Goal: Task Accomplishment & Management: Manage account settings

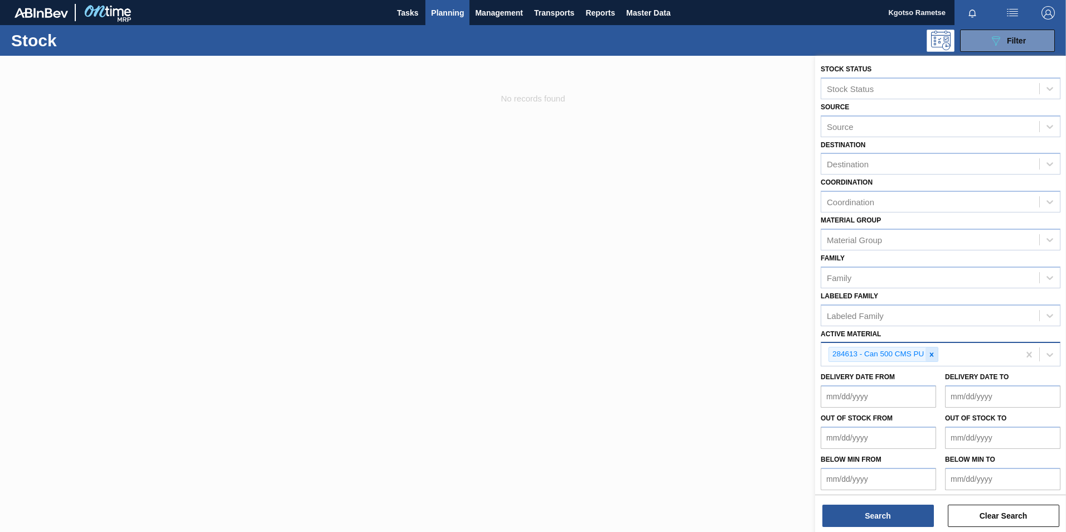
click at [931, 354] on icon at bounding box center [932, 354] width 4 height 4
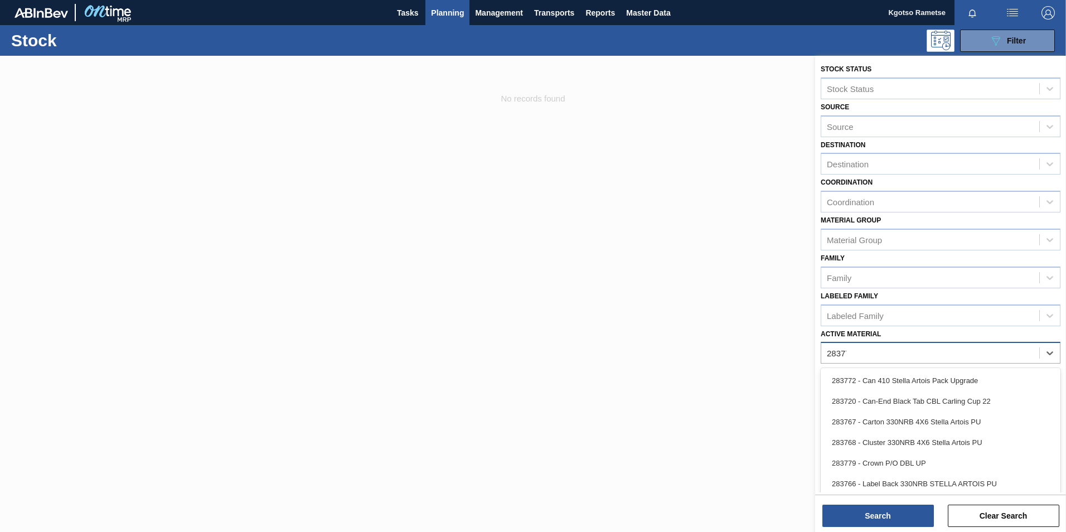
type Material "283772"
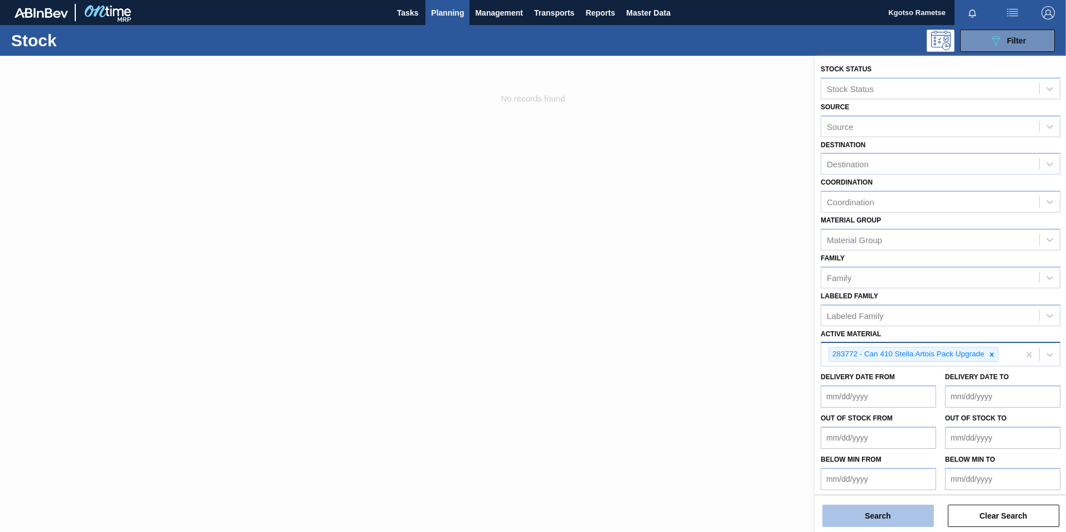
click at [848, 515] on button "Search" at bounding box center [879, 516] width 112 height 22
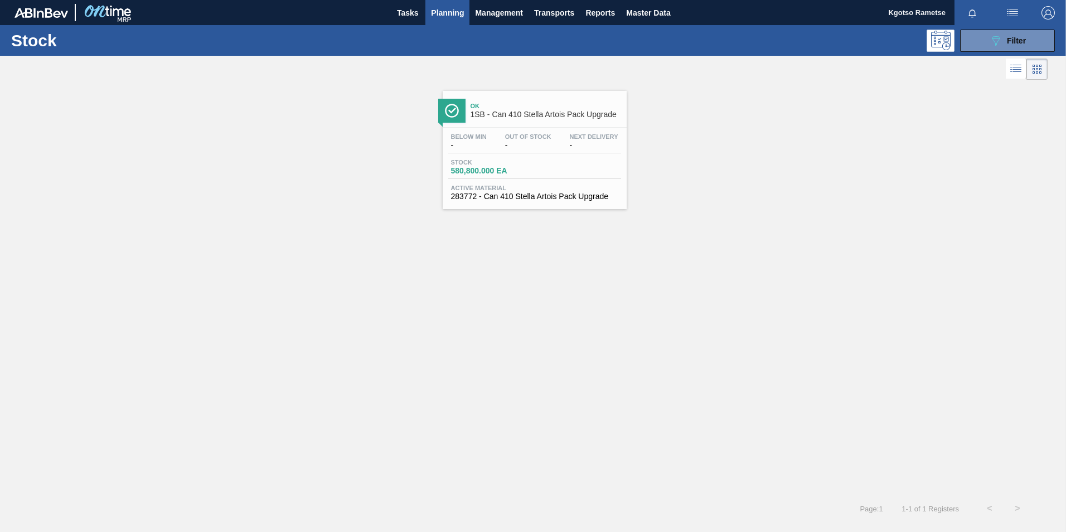
click at [483, 128] on div "Below Min - Out Of Stock - Next Delivery - Stock 580,800.000 EA Active Material…" at bounding box center [535, 166] width 184 height 76
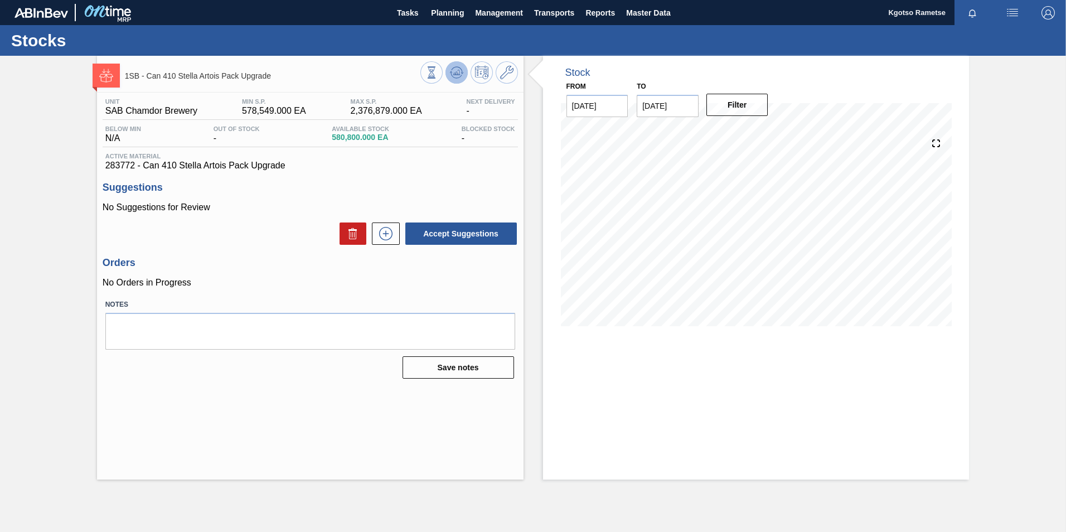
click at [453, 78] on icon at bounding box center [456, 72] width 13 height 13
click at [505, 79] on icon at bounding box center [506, 72] width 13 height 13
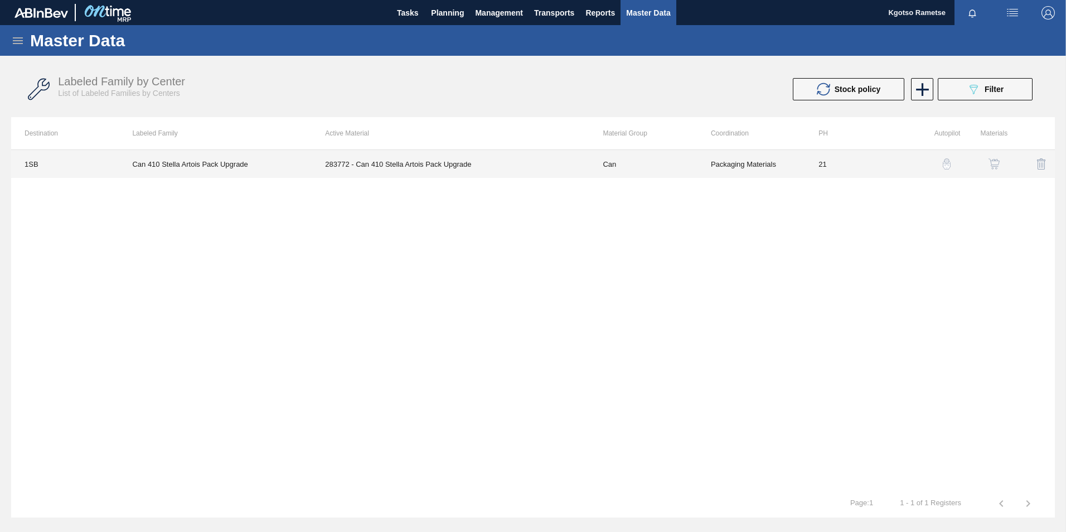
click at [534, 172] on td "283772 - Can 410 Stella Artois Pack Upgrade" at bounding box center [451, 164] width 278 height 28
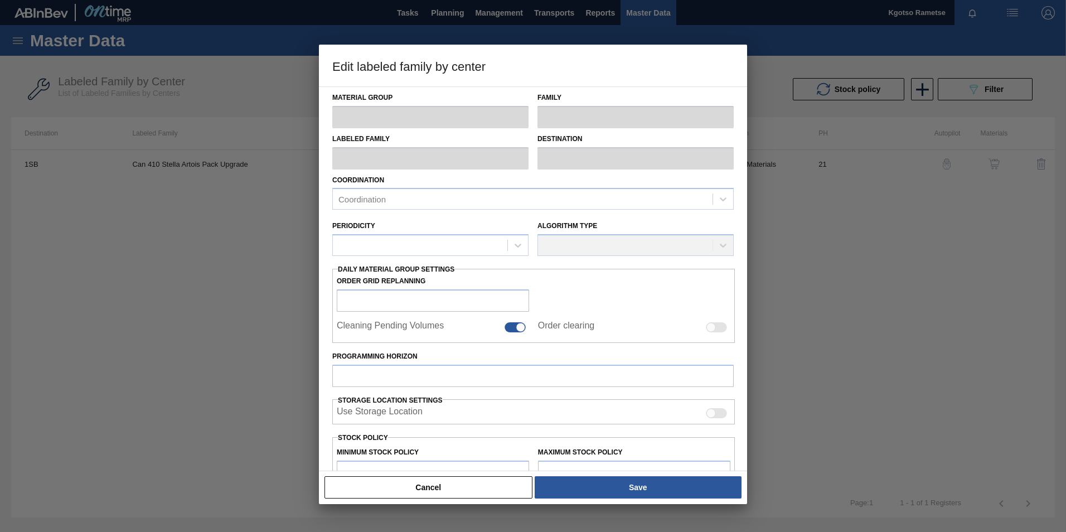
type input "Can"
type input "Stella Artois 410ml"
type input "Can 410 Stella Artois Pack Upgrade"
type input "1SB - SAB Chamdor Brewery"
type input "21"
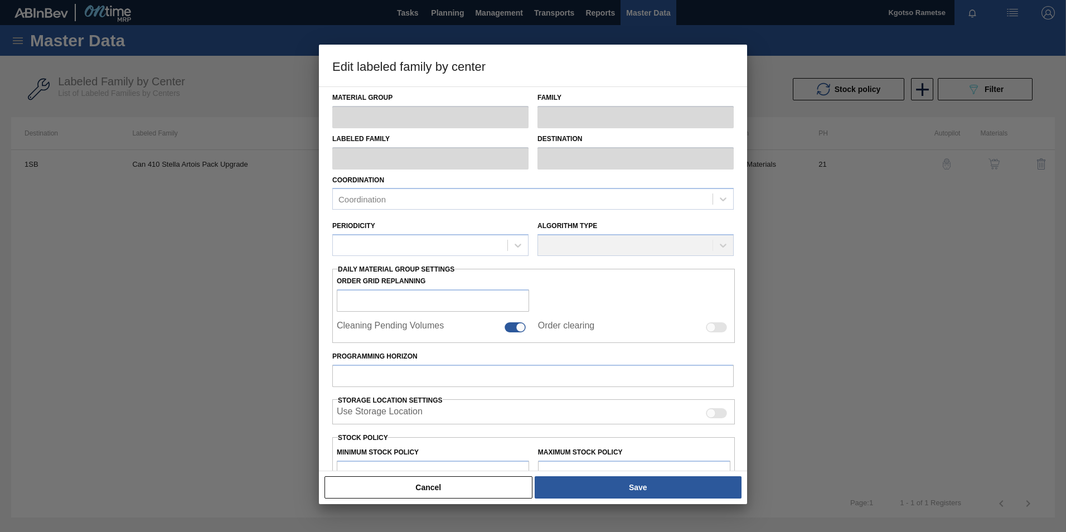
type input "578,549"
type input "2,376,879"
type input "100"
type input "2,376,879.000"
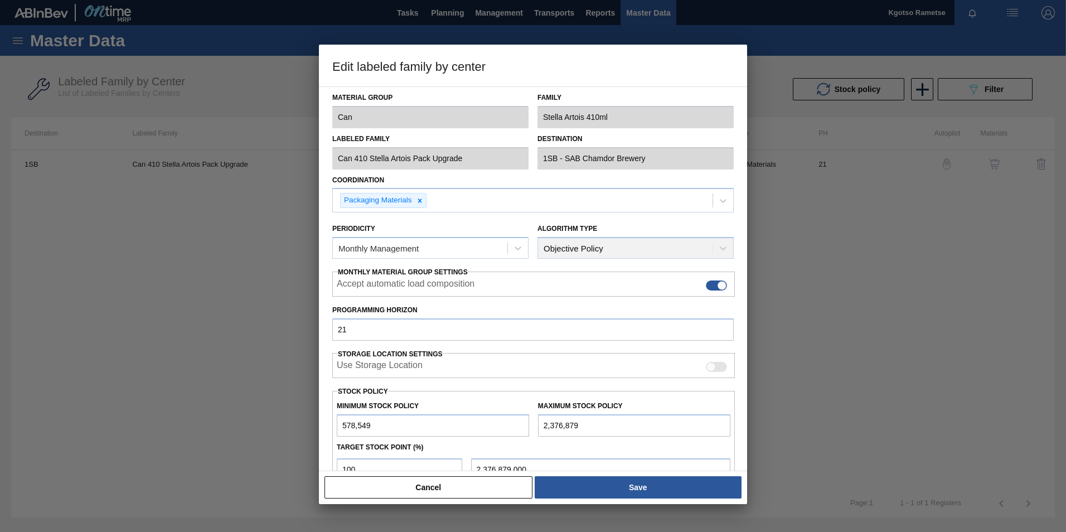
click at [344, 427] on input "578,549" at bounding box center [433, 425] width 192 height 22
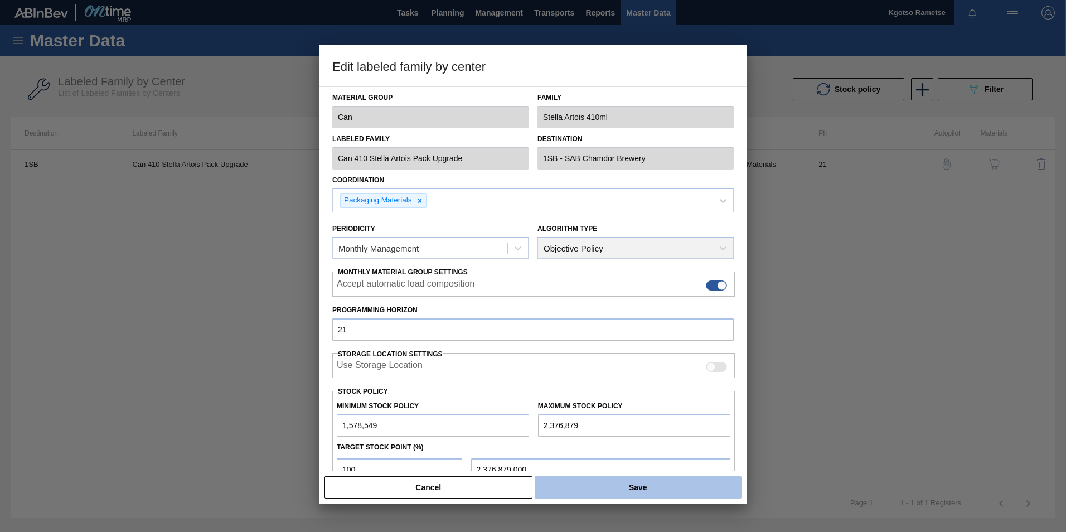
type input "1,578,549"
click at [603, 494] on button "Save" at bounding box center [638, 487] width 207 height 22
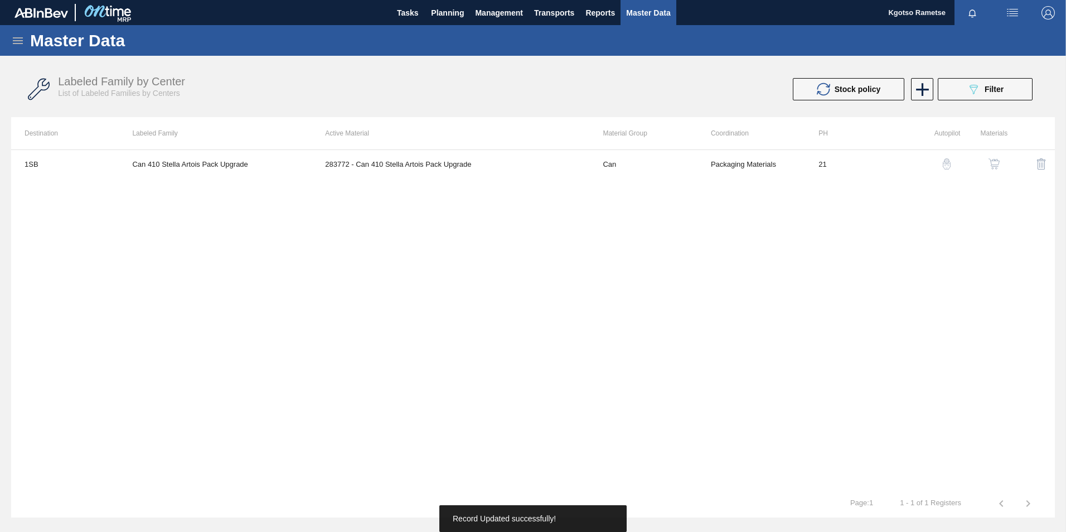
click at [998, 161] on img "button" at bounding box center [994, 163] width 11 height 11
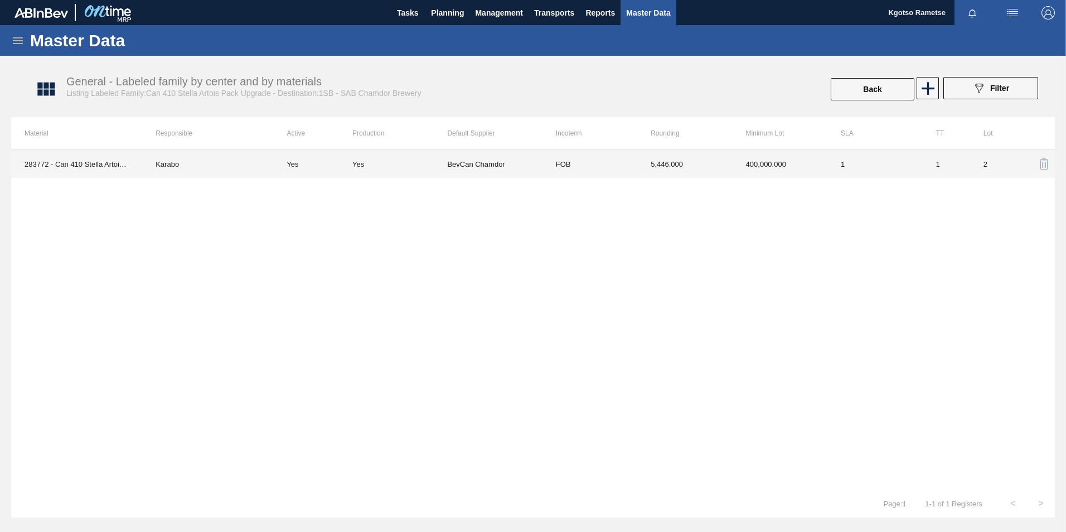
click at [688, 162] on td "5,446.000" at bounding box center [684, 164] width 95 height 28
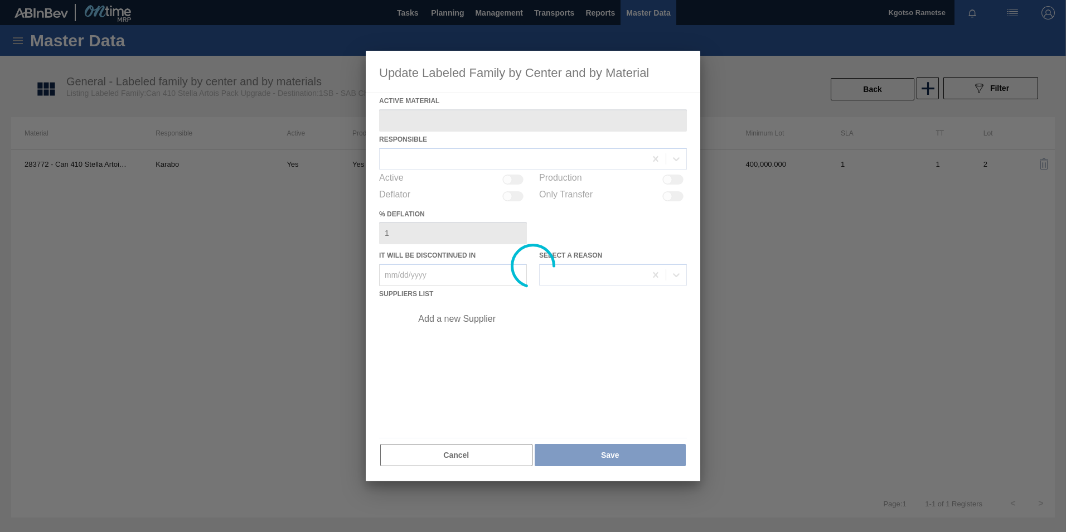
type Material "283772 - Can 410 Stella Artois Pack Upgrade"
checkbox input "true"
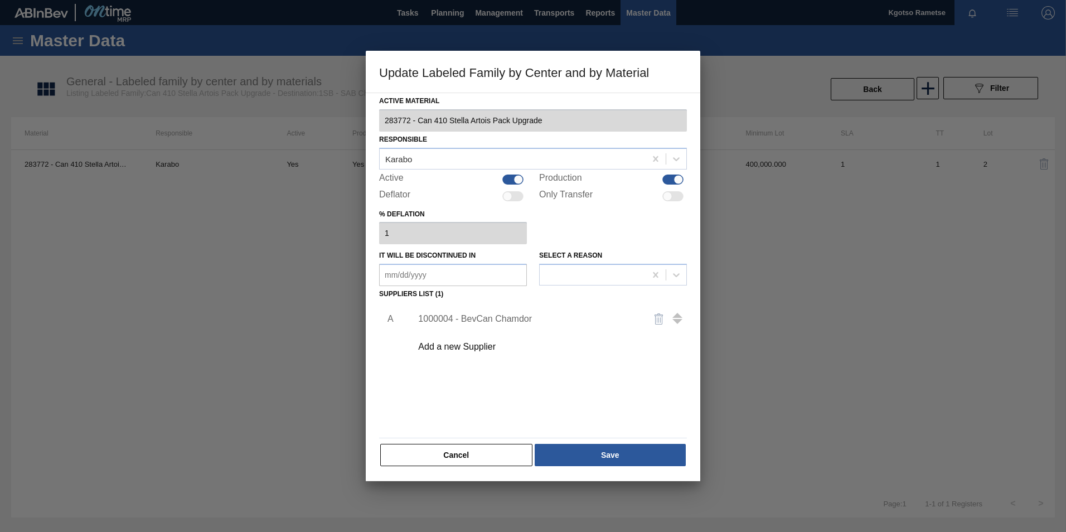
click at [467, 317] on div "1000004 - BevCan Chamdor" at bounding box center [527, 319] width 219 height 10
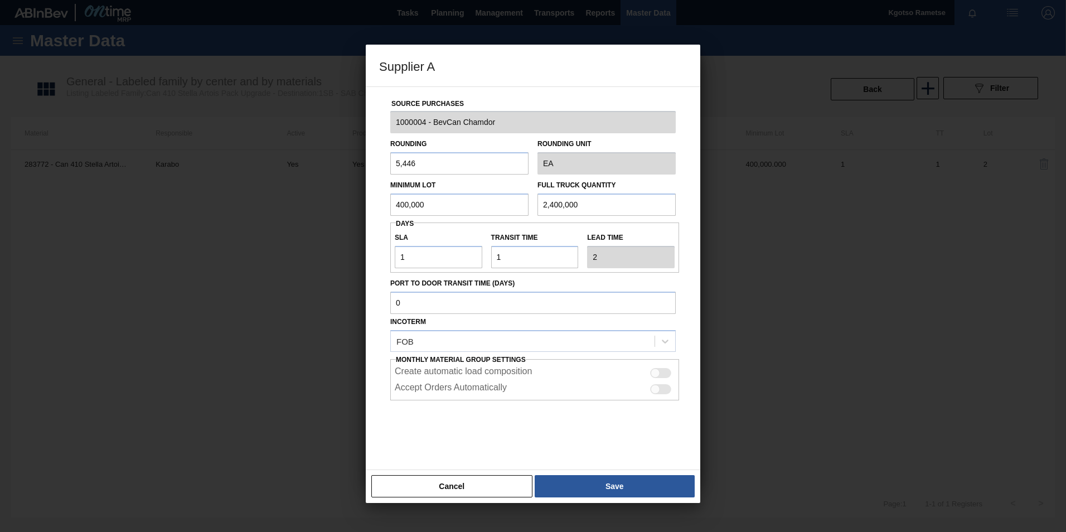
drag, startPoint x: 436, startPoint y: 202, endPoint x: 352, endPoint y: 205, distance: 84.3
click at [352, 205] on div "Supplier A Source Purchases 1000004 - BevCan Chamdor Rounding 5,446 Rounding Un…" at bounding box center [533, 266] width 1066 height 532
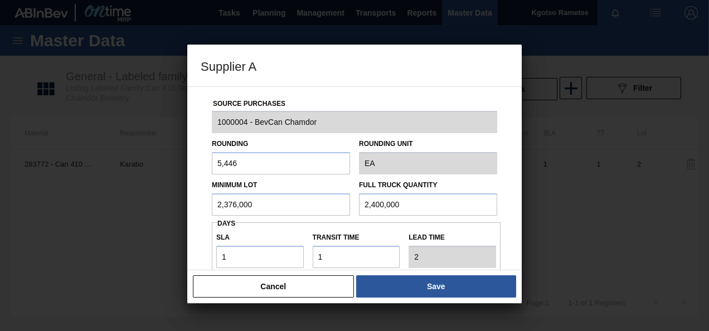
click at [223, 204] on input "2,376,000" at bounding box center [281, 205] width 138 height 22
type input "2,376,000"
click at [374, 211] on input "2,400,000" at bounding box center [428, 205] width 138 height 22
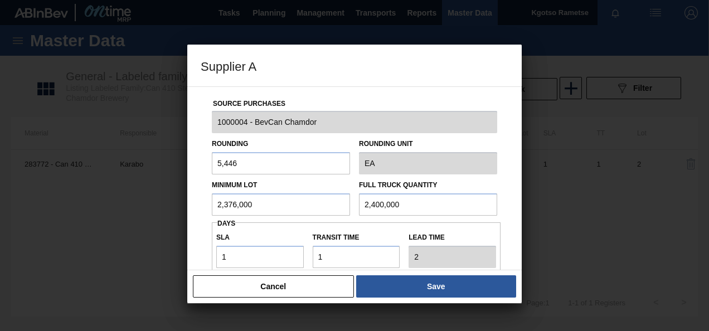
paste input "376"
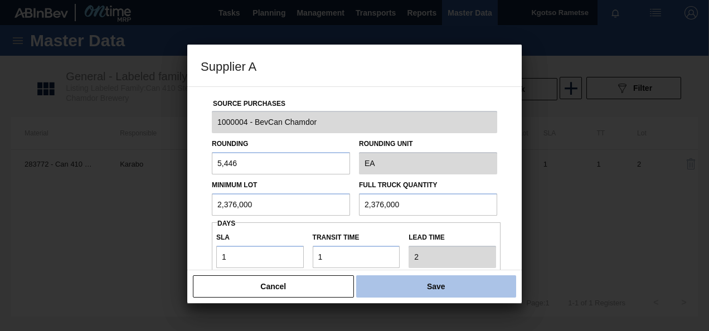
type input "2,376,000"
click at [403, 282] on button "Save" at bounding box center [436, 286] width 160 height 22
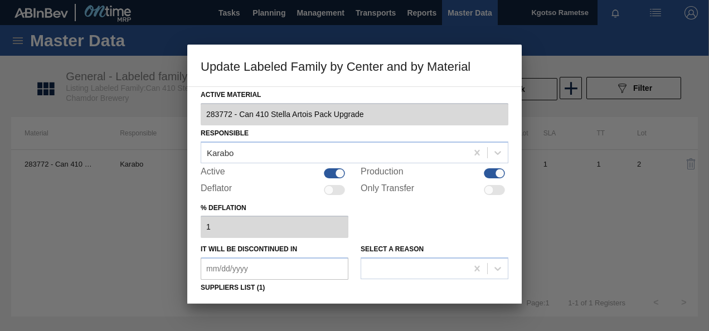
click at [403, 285] on div "Active Material 283772 - Can 410 Stella Artois Pack Upgrade Responsible Karabo …" at bounding box center [355, 274] width 308 height 374
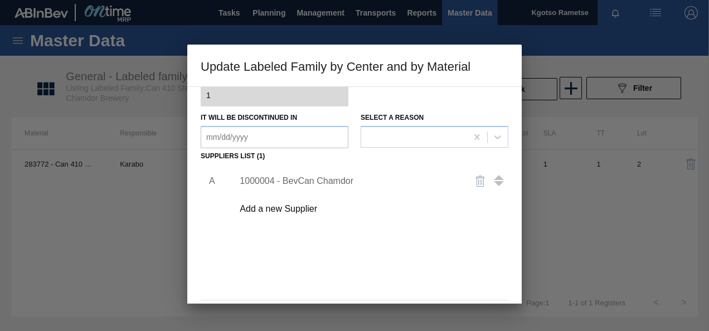
scroll to position [171, 0]
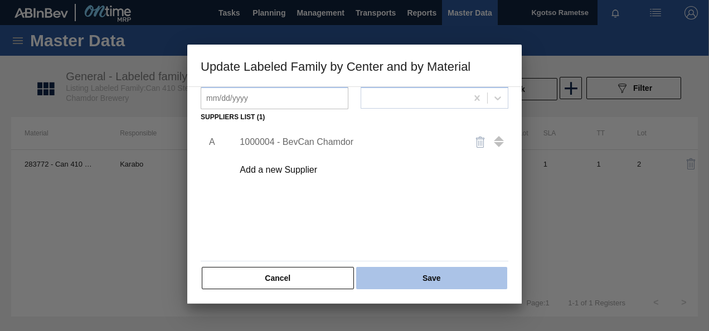
click at [398, 272] on button "Save" at bounding box center [431, 278] width 151 height 22
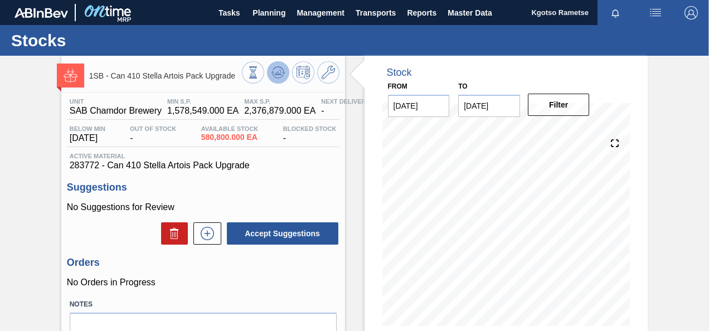
click at [276, 75] on icon at bounding box center [278, 72] width 13 height 13
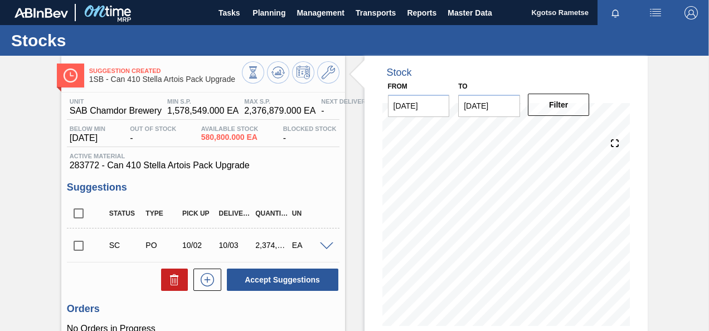
click at [326, 245] on span at bounding box center [326, 247] width 13 height 8
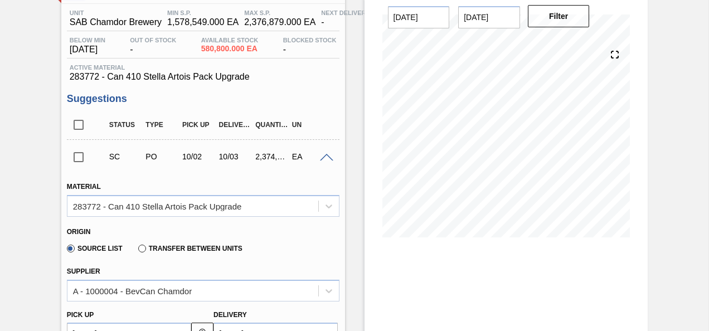
scroll to position [89, 0]
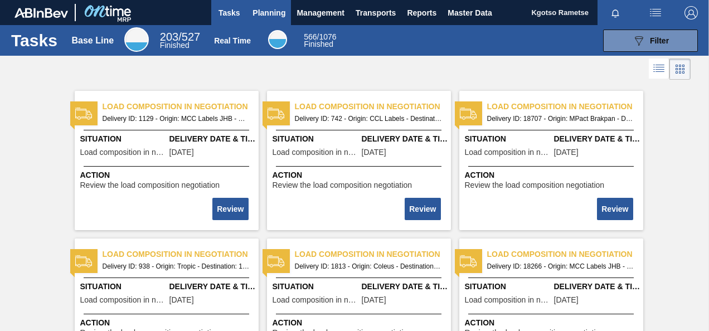
click at [256, 7] on span "Planning" at bounding box center [269, 12] width 33 height 13
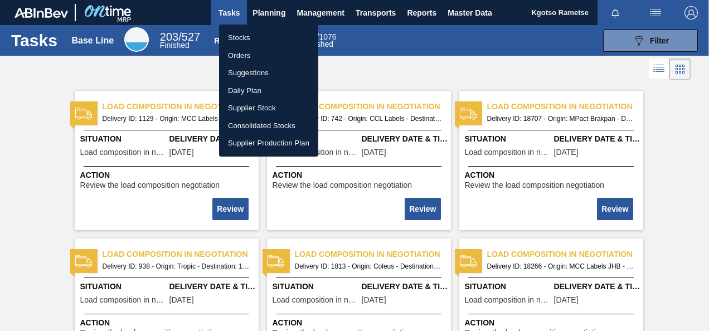
click at [246, 31] on li "Stocks" at bounding box center [268, 38] width 99 height 18
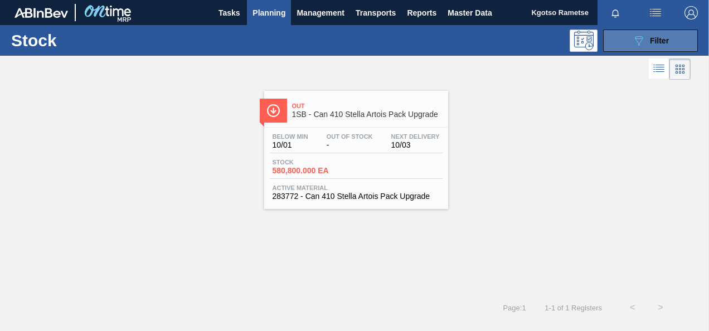
click at [610, 42] on button "089F7B8B-B2A5-4AFE-B5C0-19BA573D28AC Filter" at bounding box center [650, 41] width 95 height 22
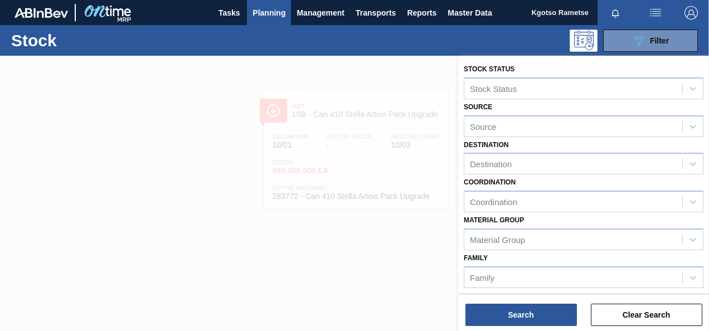
click at [516, 215] on div "Material Group Material Group" at bounding box center [584, 231] width 240 height 38
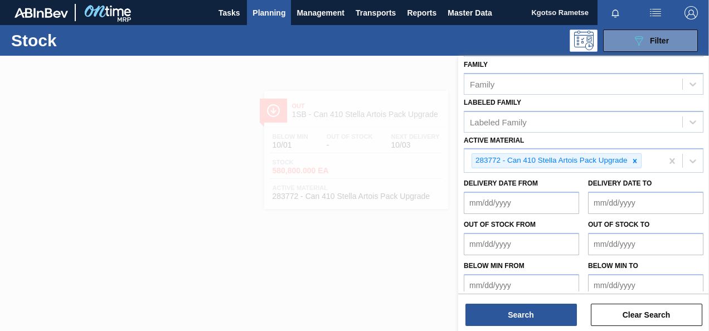
scroll to position [202, 0]
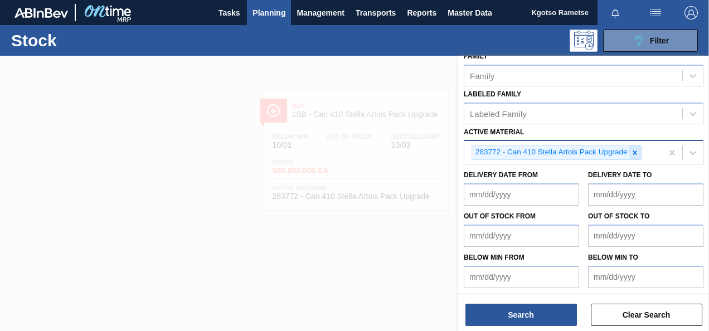
click at [635, 151] on icon at bounding box center [636, 153] width 4 height 4
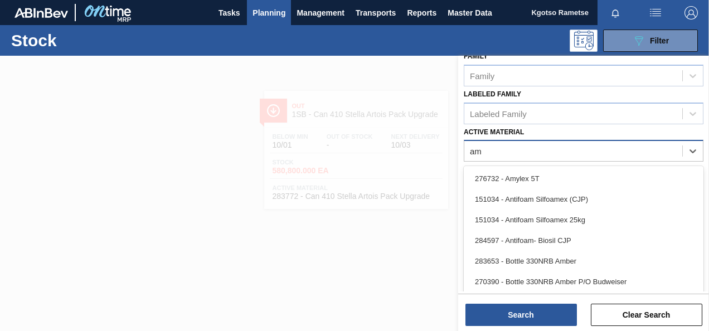
type Material "amy"
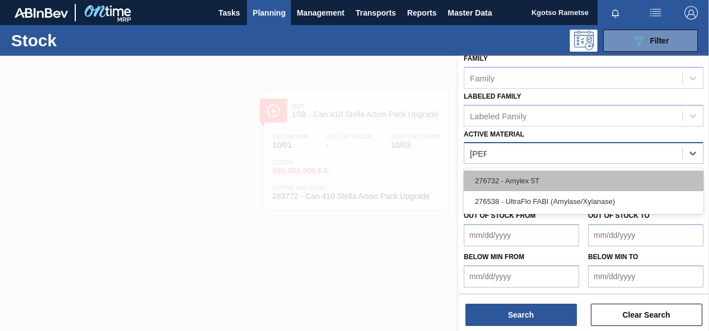
click at [544, 176] on div "276732 - Amylex 5T" at bounding box center [584, 181] width 240 height 21
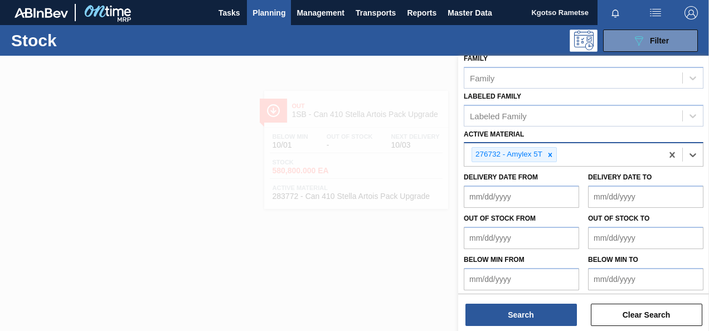
scroll to position [202, 0]
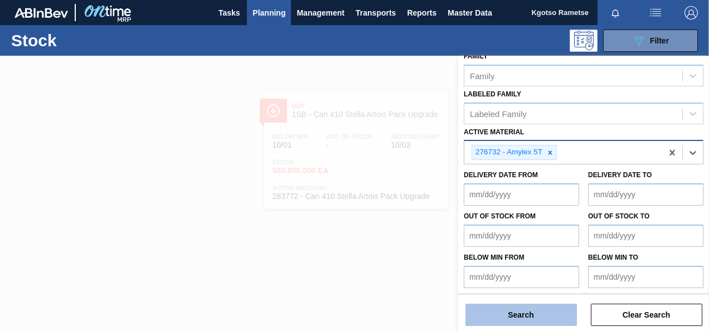
click at [498, 309] on button "Search" at bounding box center [522, 315] width 112 height 22
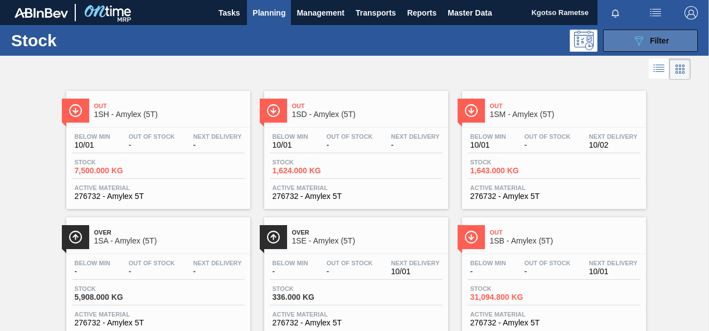
click at [624, 51] on button "089F7B8B-B2A5-4AFE-B5C0-19BA573D28AC Filter" at bounding box center [650, 41] width 95 height 22
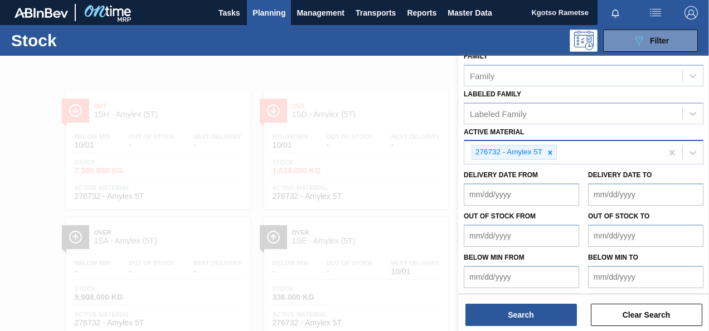
click at [505, 96] on label "Labeled Family" at bounding box center [492, 94] width 57 height 8
click at [471, 109] on Family "Labeled Family" at bounding box center [470, 113] width 1 height 9
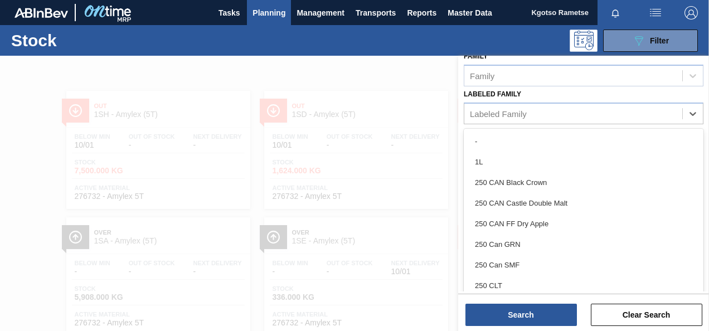
scroll to position [1921, 0]
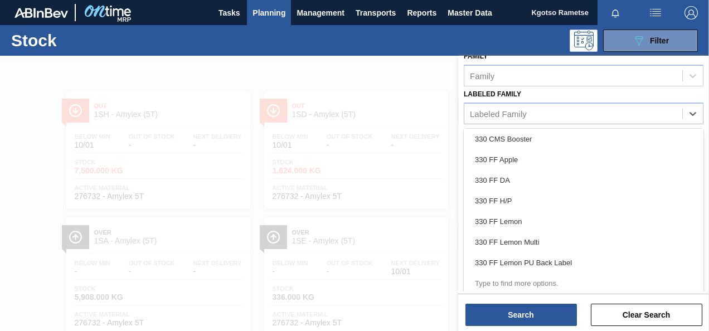
click at [705, 118] on div "Stock Status Stock Status Source Source Destination Destination Coordination Co…" at bounding box center [583, 74] width 251 height 440
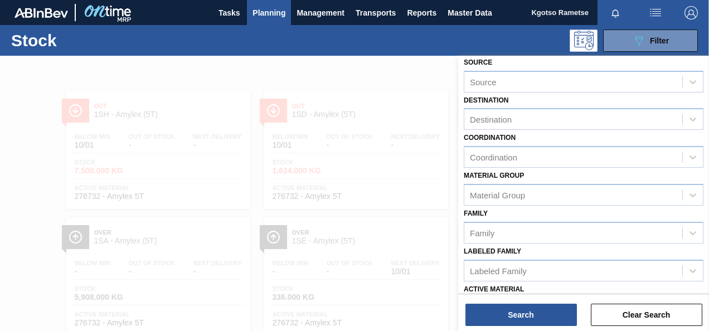
scroll to position [67, 0]
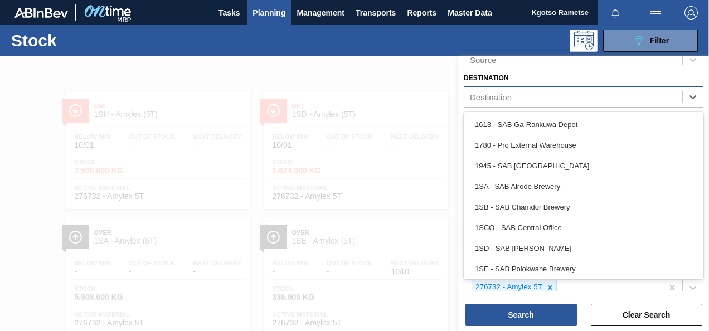
click at [477, 104] on div "Destination" at bounding box center [574, 97] width 218 height 16
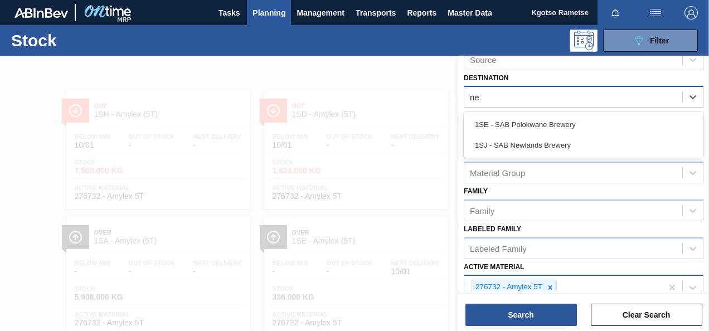
type input "new"
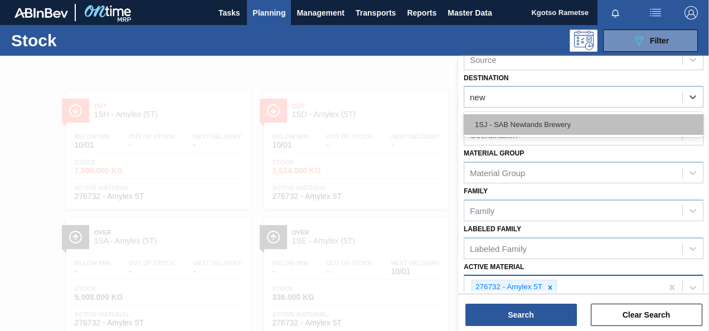
click at [476, 117] on div "1SJ - SAB Newlands Brewery" at bounding box center [584, 124] width 240 height 21
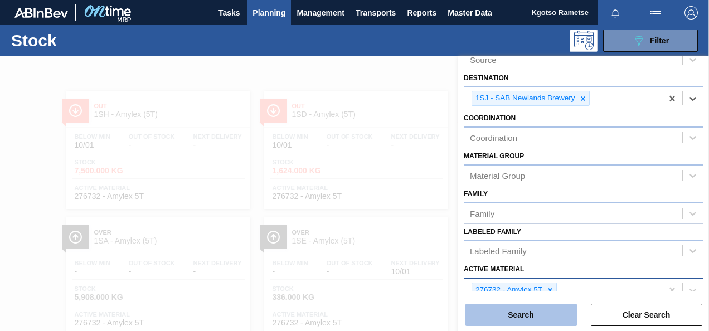
click at [555, 316] on button "Search" at bounding box center [522, 315] width 112 height 22
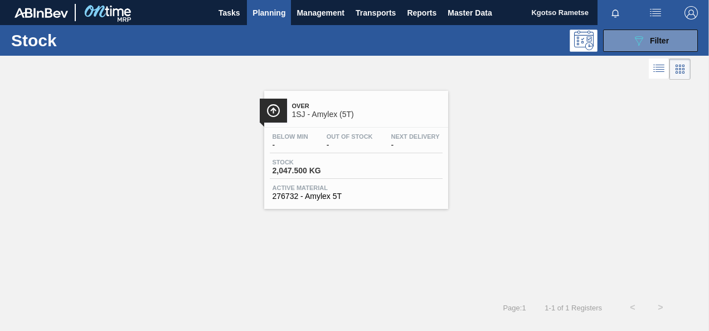
click at [344, 148] on span "-" at bounding box center [350, 145] width 46 height 8
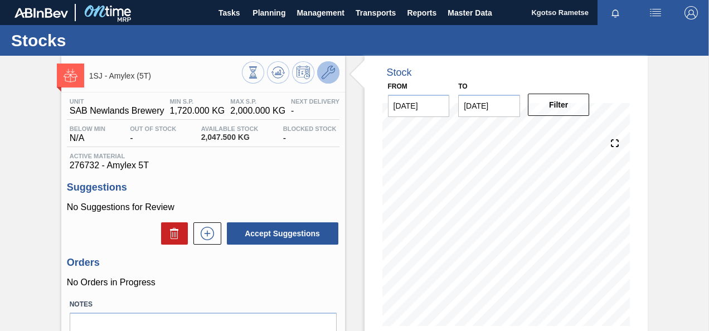
click at [332, 79] on icon at bounding box center [328, 72] width 13 height 13
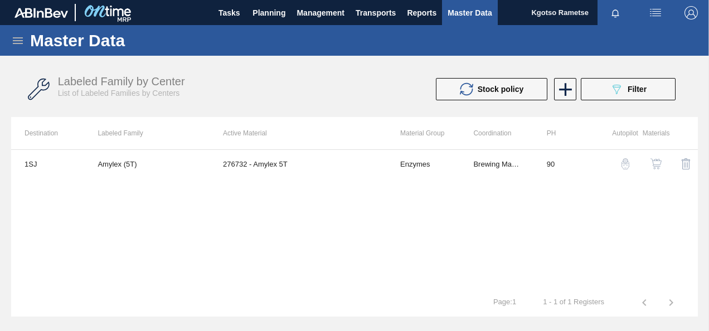
click at [651, 158] on img "button" at bounding box center [656, 163] width 11 height 11
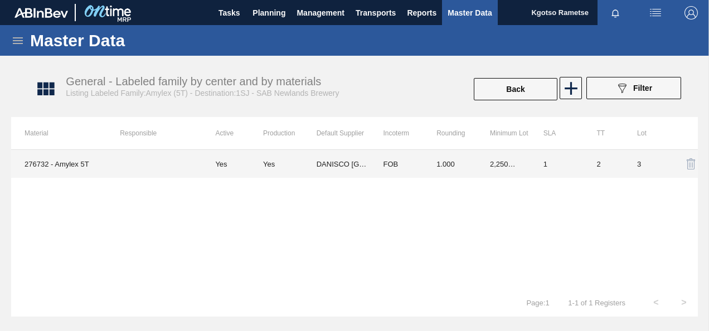
click at [332, 154] on td "DANISCO SOUTH AFRICA (PTY) LTD" at bounding box center [344, 164] width 54 height 28
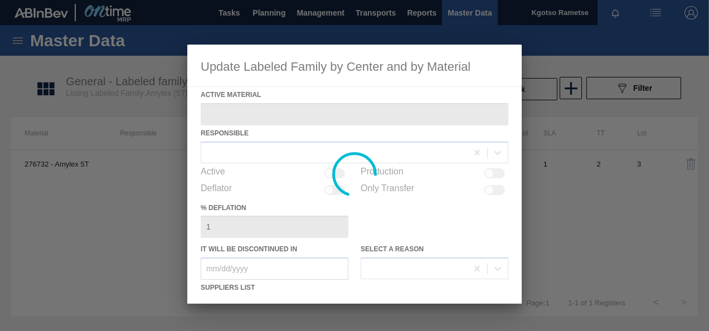
type Material "276732 - Amylex 5T"
checkbox input "true"
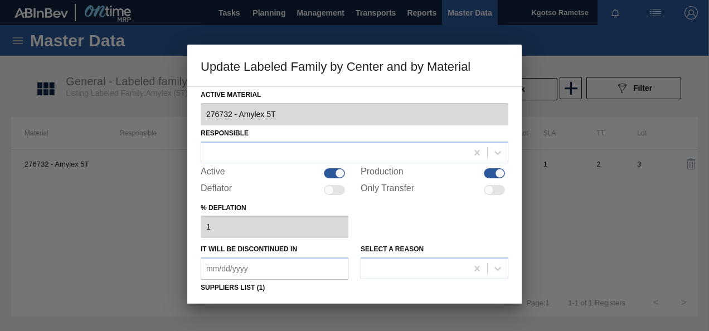
click at [389, 216] on div "% deflation 1" at bounding box center [355, 219] width 308 height 38
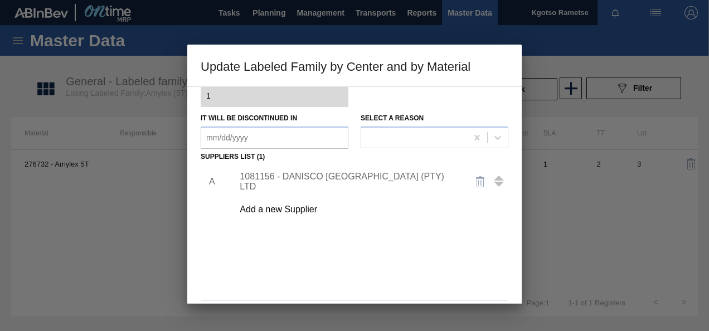
scroll to position [156, 0]
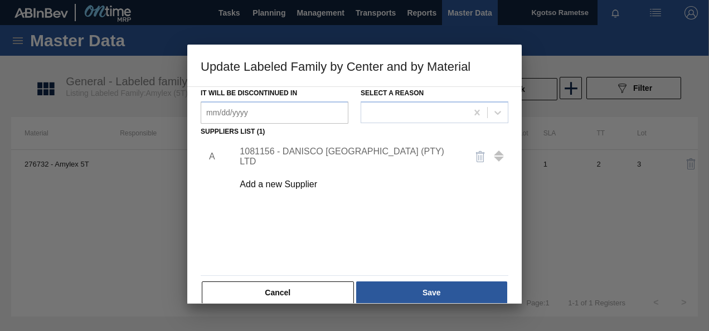
click at [339, 162] on div "1081156 - DANISCO SOUTH AFRICA (PTY) LTD" at bounding box center [368, 157] width 282 height 28
click at [324, 157] on div "1081156 - DANISCO SOUTH AFRICA (PTY) LTD" at bounding box center [349, 157] width 219 height 20
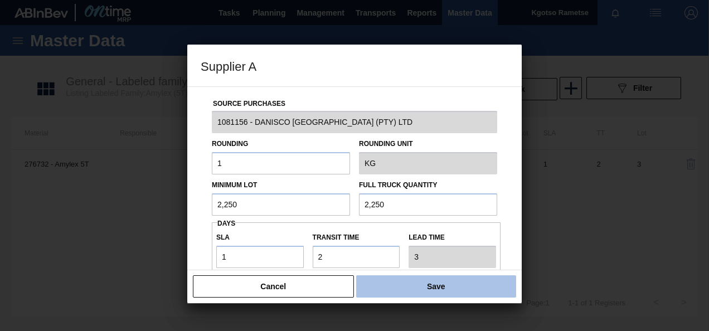
click at [379, 288] on button "Save" at bounding box center [436, 286] width 160 height 22
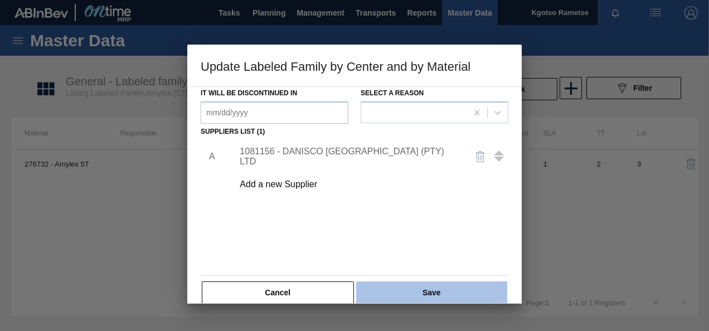
click at [379, 288] on button "Save" at bounding box center [431, 293] width 151 height 22
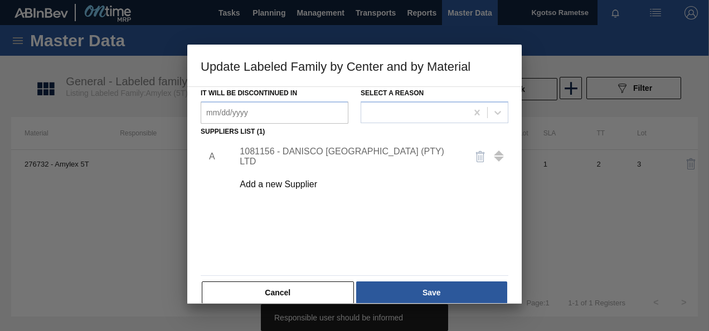
click at [325, 205] on div "A 1081156 - DANISCO SOUTH AFRICA (PTY) LTD Add a new Supplier" at bounding box center [355, 205] width 308 height 131
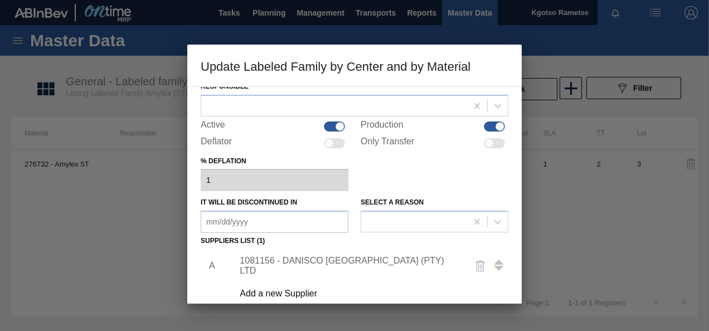
scroll to position [0, 0]
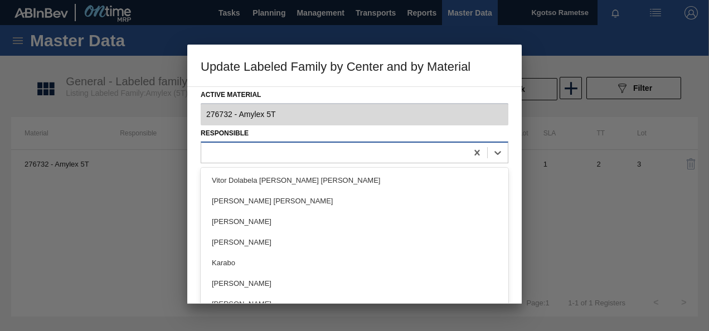
click at [247, 151] on div at bounding box center [334, 152] width 266 height 16
type input "kgo"
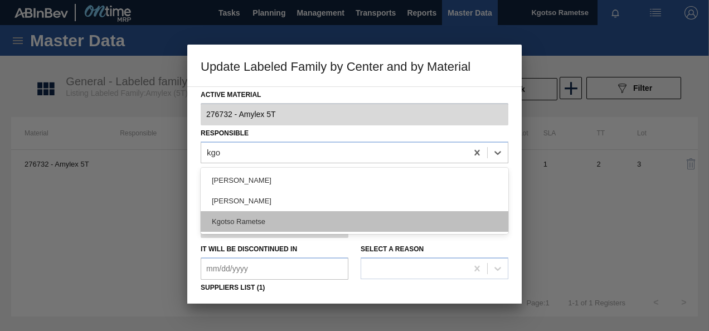
click at [241, 220] on div "Kgotso Rametse" at bounding box center [355, 221] width 308 height 21
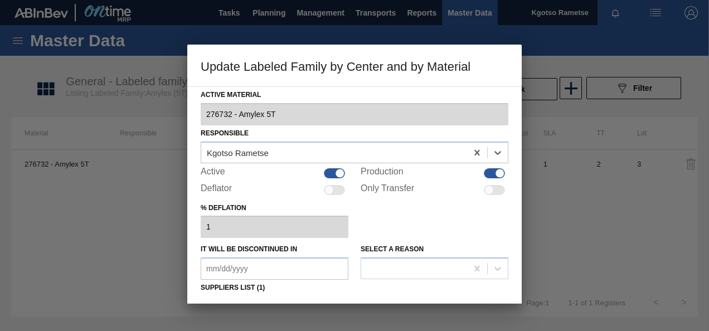
click at [429, 293] on div "Active Material 276732 - Amylex 5T Responsible option Kgotso Rametse, selected.…" at bounding box center [355, 274] width 308 height 374
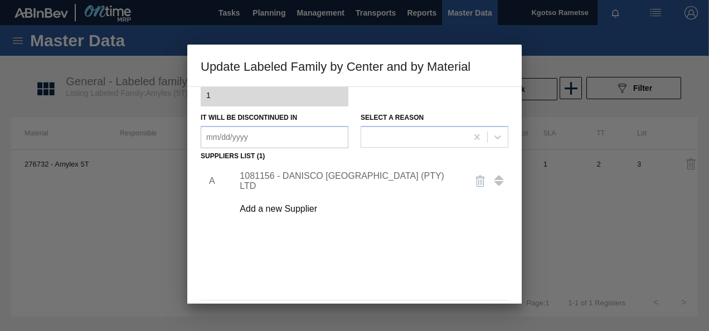
scroll to position [156, 0]
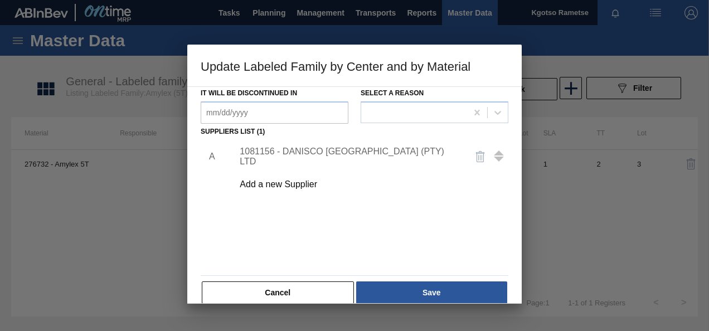
click at [429, 293] on button "Save" at bounding box center [431, 293] width 151 height 22
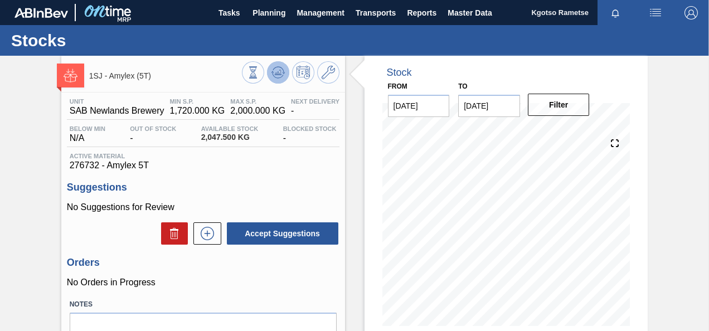
click at [272, 74] on icon at bounding box center [278, 72] width 13 height 13
click at [325, 86] on div at bounding box center [291, 73] width 98 height 25
click at [325, 78] on icon at bounding box center [328, 72] width 13 height 13
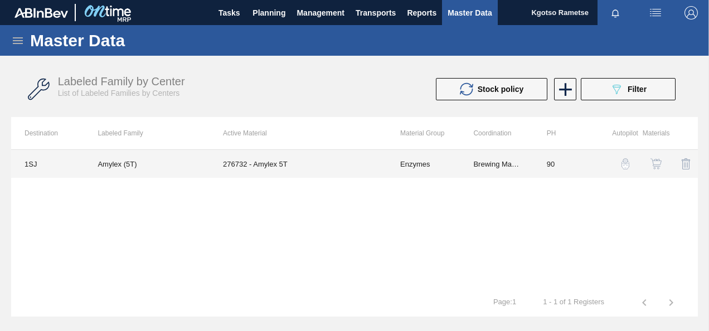
click at [234, 159] on td "276732 - Amylex 5T" at bounding box center [298, 164] width 177 height 28
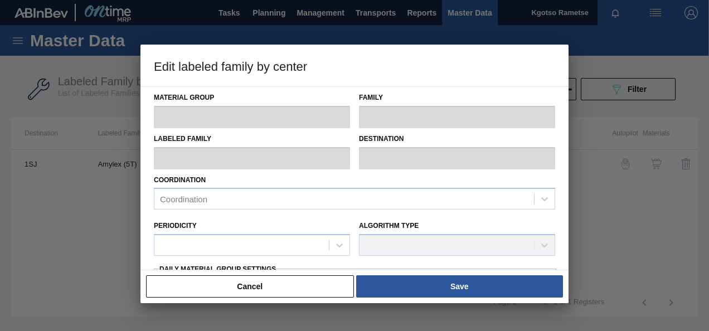
type input "Enzymes"
type input "Amylex"
type input "Amylex (5T)"
type input "1SJ - SAB Newlands Brewery"
type input "90"
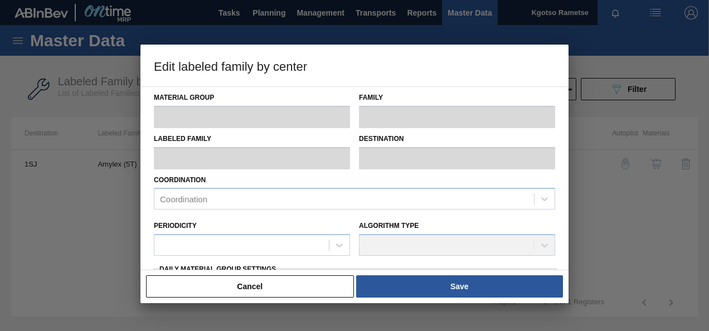
type input "1,720"
type input "2,000"
type input "100"
type input "2,000.000"
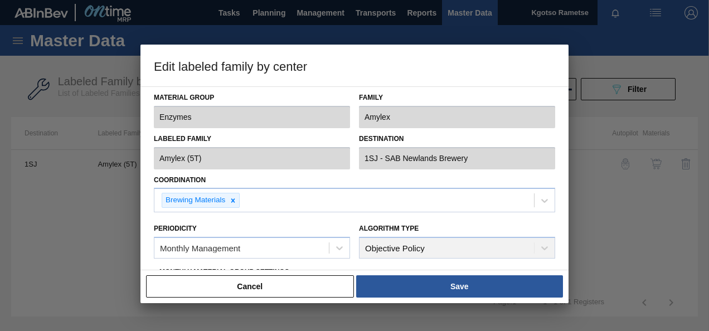
click at [146, 184] on div "Material Group Enzymes Family Amylex Labeled Family Amylex (5T) Destination 1SJ…" at bounding box center [355, 178] width 428 height 184
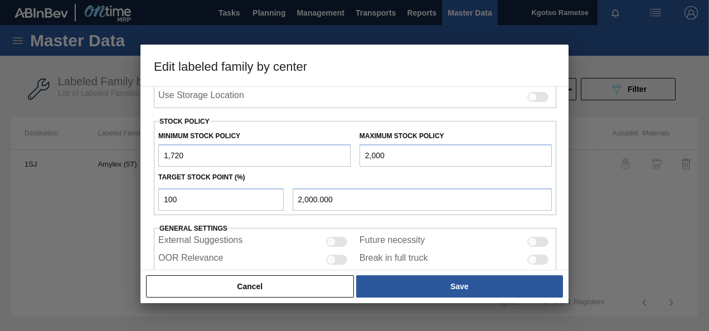
scroll to position [290, 0]
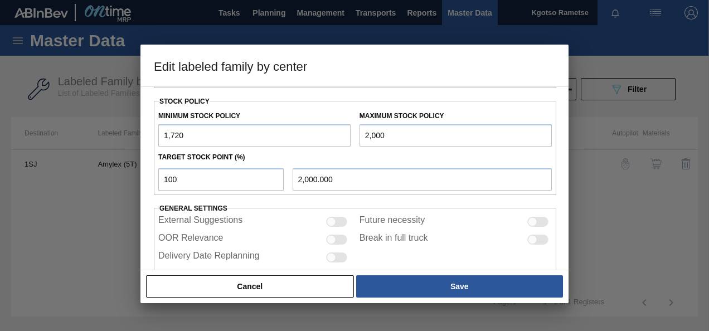
click at [162, 135] on input "1,720" at bounding box center [254, 135] width 192 height 22
type input "4,720"
drag, startPoint x: 367, startPoint y: 131, endPoint x: 361, endPoint y: 130, distance: 5.6
click at [361, 130] on input "2,000" at bounding box center [456, 135] width 192 height 22
type input "6,000"
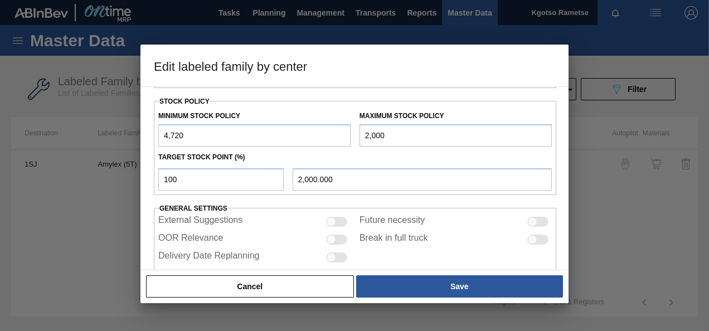
type input "6,000.000"
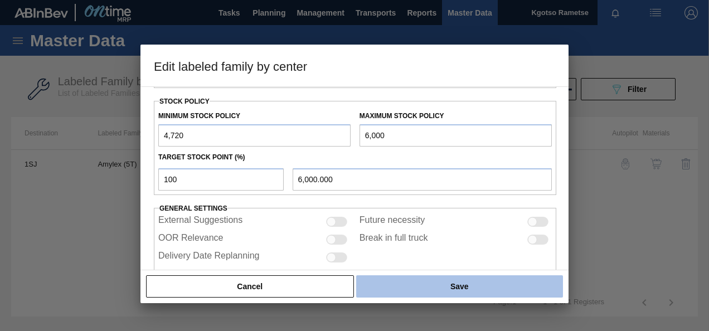
type input "6,000"
click at [391, 287] on button "Save" at bounding box center [459, 286] width 207 height 22
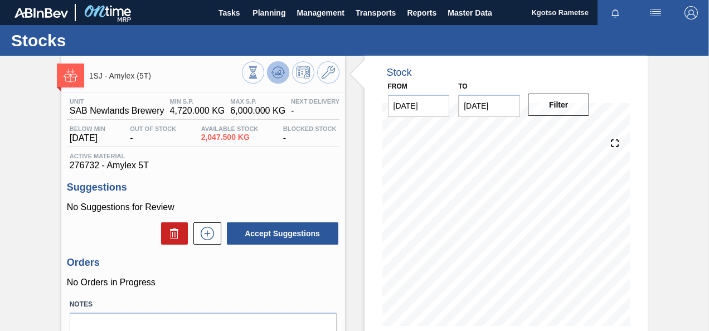
click at [277, 78] on icon at bounding box center [278, 72] width 13 height 13
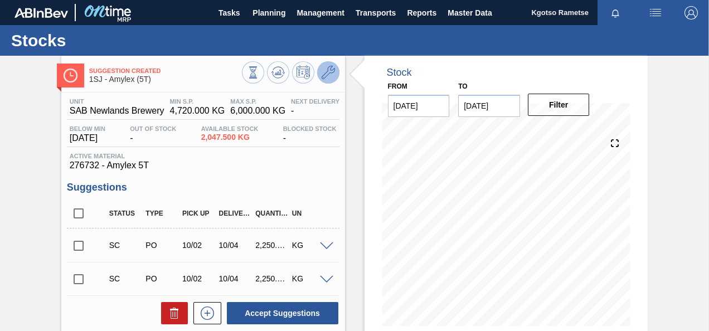
click at [336, 67] on button at bounding box center [328, 72] width 22 height 22
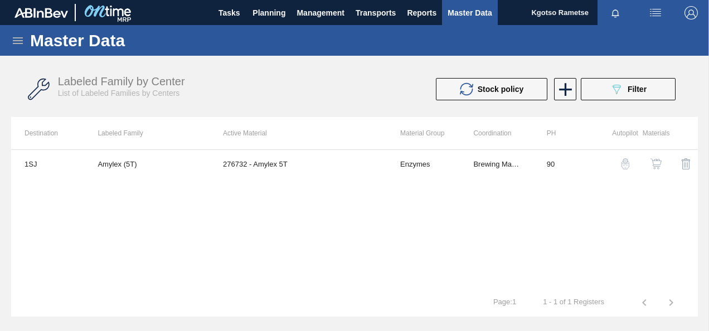
click at [655, 164] on img "button" at bounding box center [656, 163] width 11 height 11
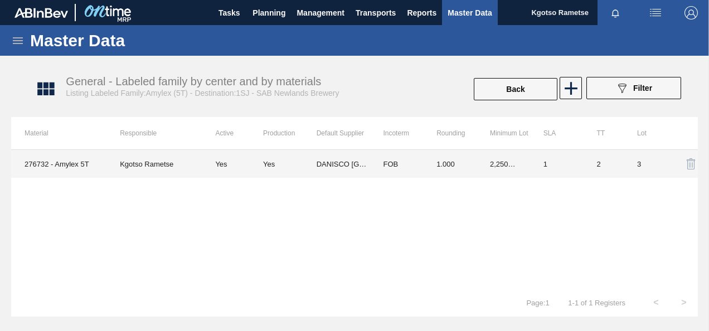
click at [432, 157] on td "1.000" at bounding box center [450, 164] width 54 height 28
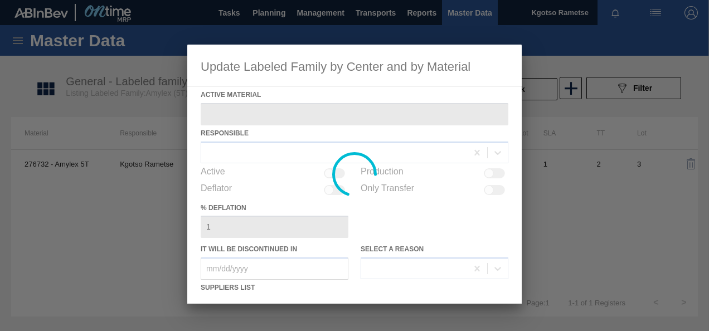
type Material "276732 - Amylex 5T"
checkbox input "true"
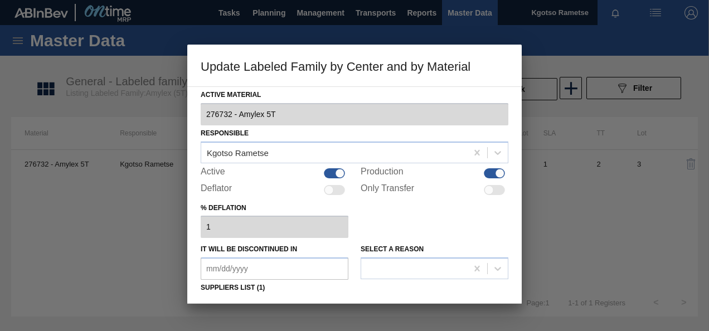
click at [378, 227] on div "% deflation 1" at bounding box center [355, 219] width 308 height 38
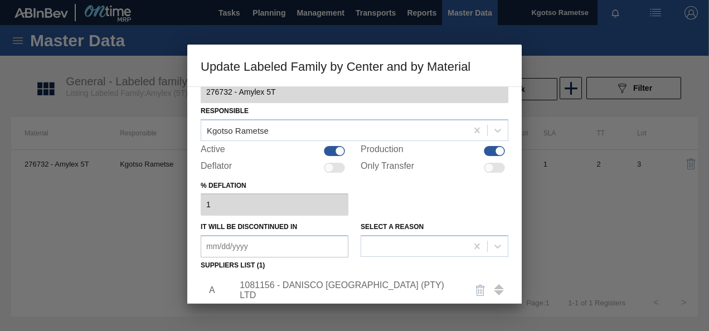
scroll to position [89, 0]
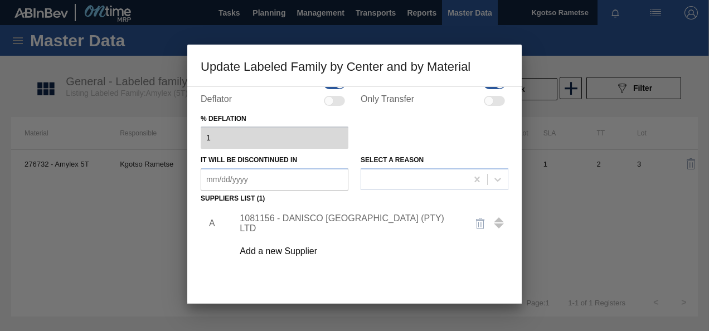
click at [376, 229] on div "1081156 - DANISCO SOUTH AFRICA (PTY) LTD" at bounding box center [368, 224] width 282 height 28
click at [365, 225] on div "1081156 - DANISCO SOUTH AFRICA (PTY) LTD" at bounding box center [349, 224] width 219 height 20
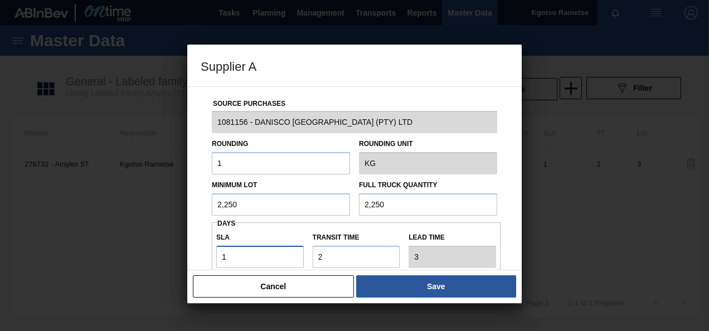
click at [229, 254] on input "1" at bounding box center [260, 257] width 88 height 22
type input "6"
type input "8"
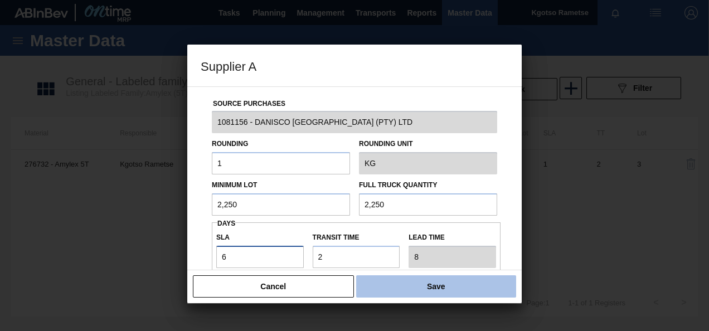
type input "6"
click at [420, 279] on button "Save" at bounding box center [436, 286] width 160 height 22
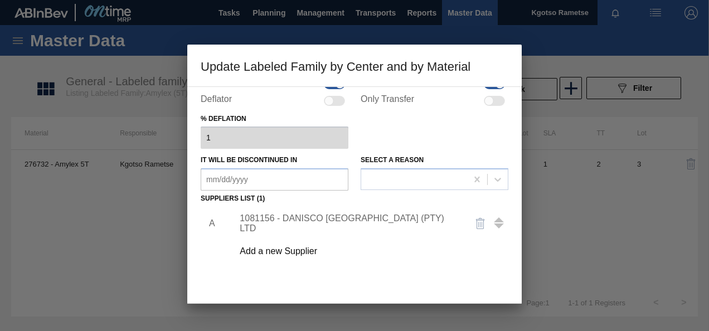
click at [344, 225] on div "1081156 - DANISCO SOUTH AFRICA (PTY) LTD" at bounding box center [349, 224] width 219 height 20
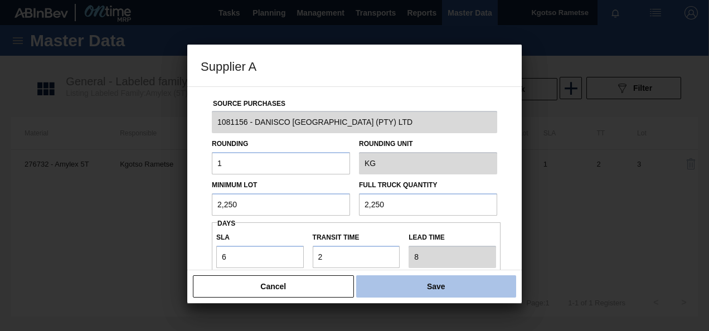
click at [409, 284] on button "Save" at bounding box center [436, 286] width 160 height 22
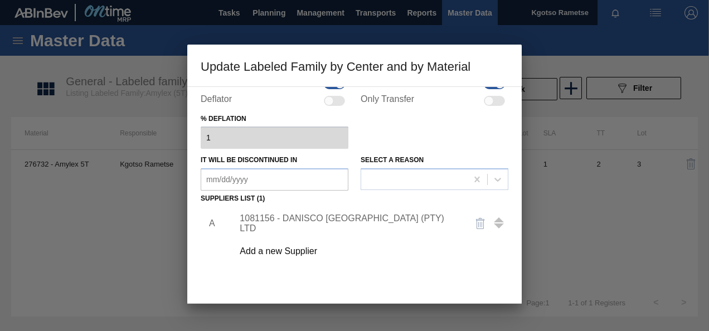
click at [397, 289] on div "A 1081156 - DANISCO SOUTH AFRICA (PTY) LTD Add a new Supplier" at bounding box center [355, 272] width 308 height 131
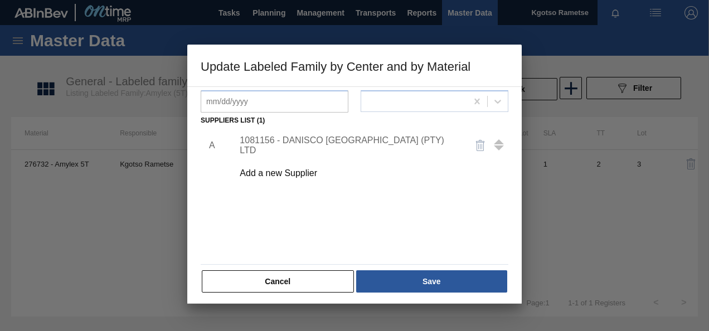
scroll to position [171, 0]
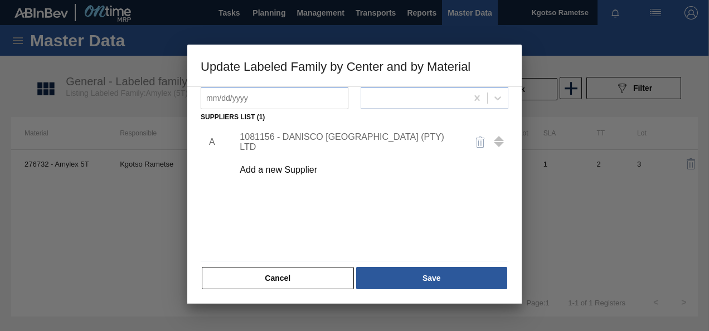
click at [397, 289] on div "Cancel Save" at bounding box center [355, 278] width 308 height 25
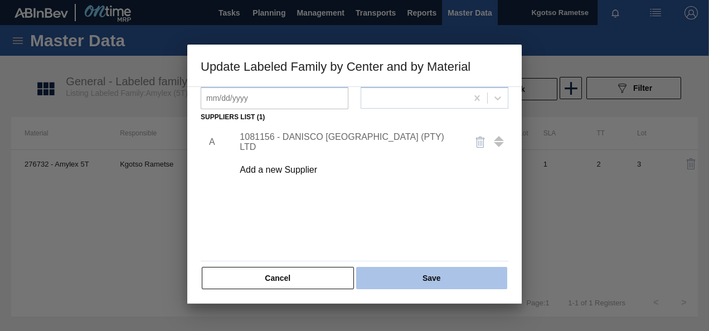
click at [393, 283] on button "Save" at bounding box center [431, 278] width 151 height 22
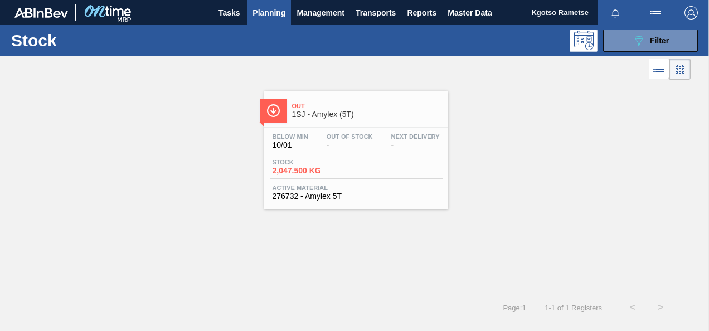
click at [390, 159] on div "Stock 2,047.500 KG" at bounding box center [356, 169] width 173 height 20
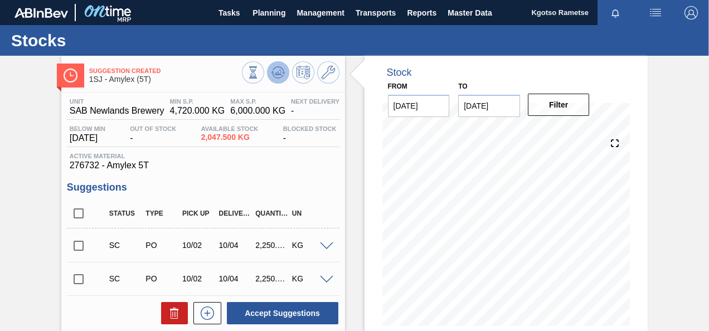
click at [283, 76] on icon at bounding box center [278, 72] width 13 height 13
